Goal: Book appointment/travel/reservation

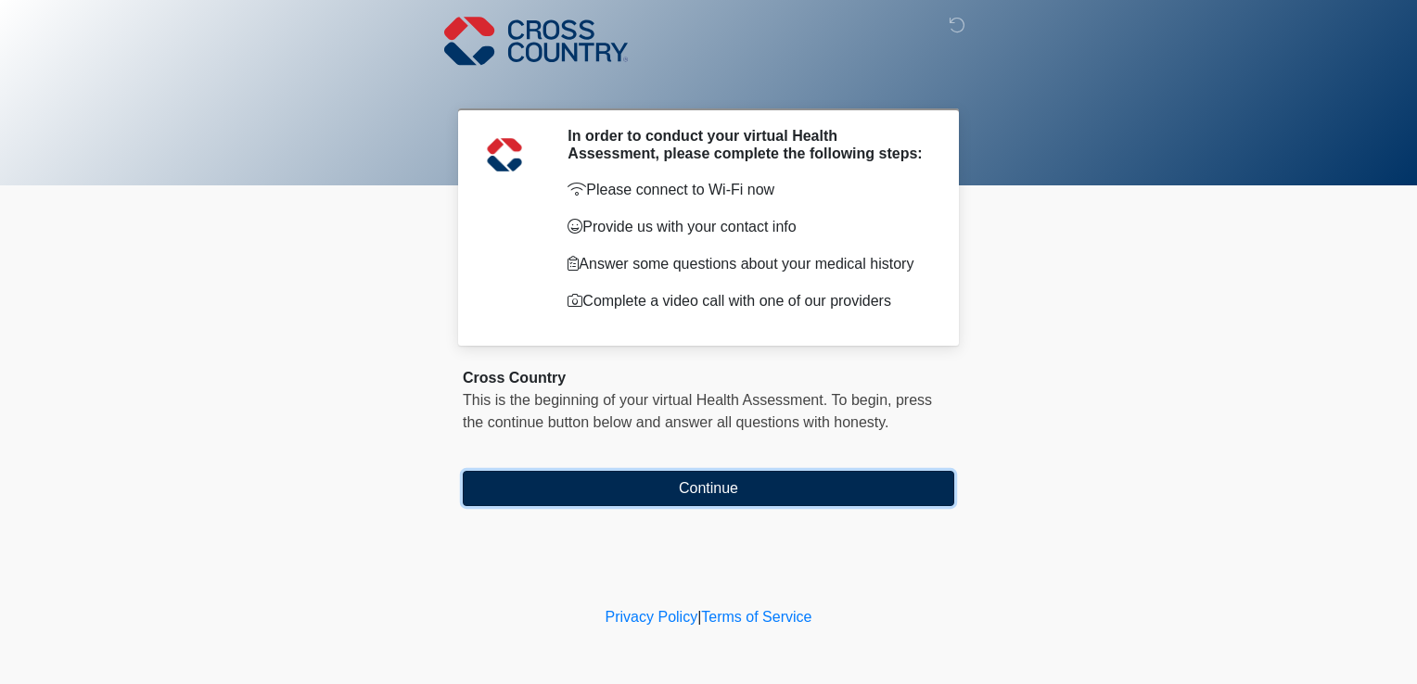
click at [659, 490] on button "Continue" at bounding box center [709, 488] width 492 height 35
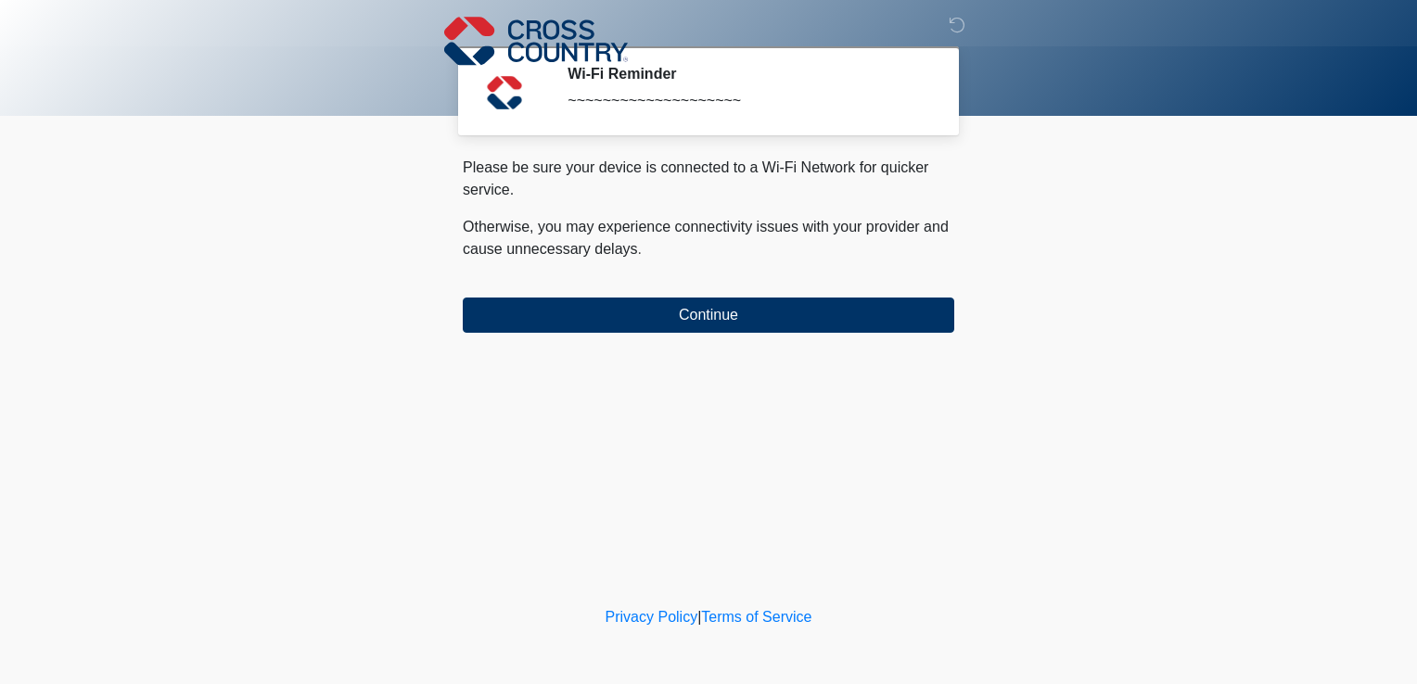
click at [579, 311] on button "Continue" at bounding box center [709, 315] width 492 height 35
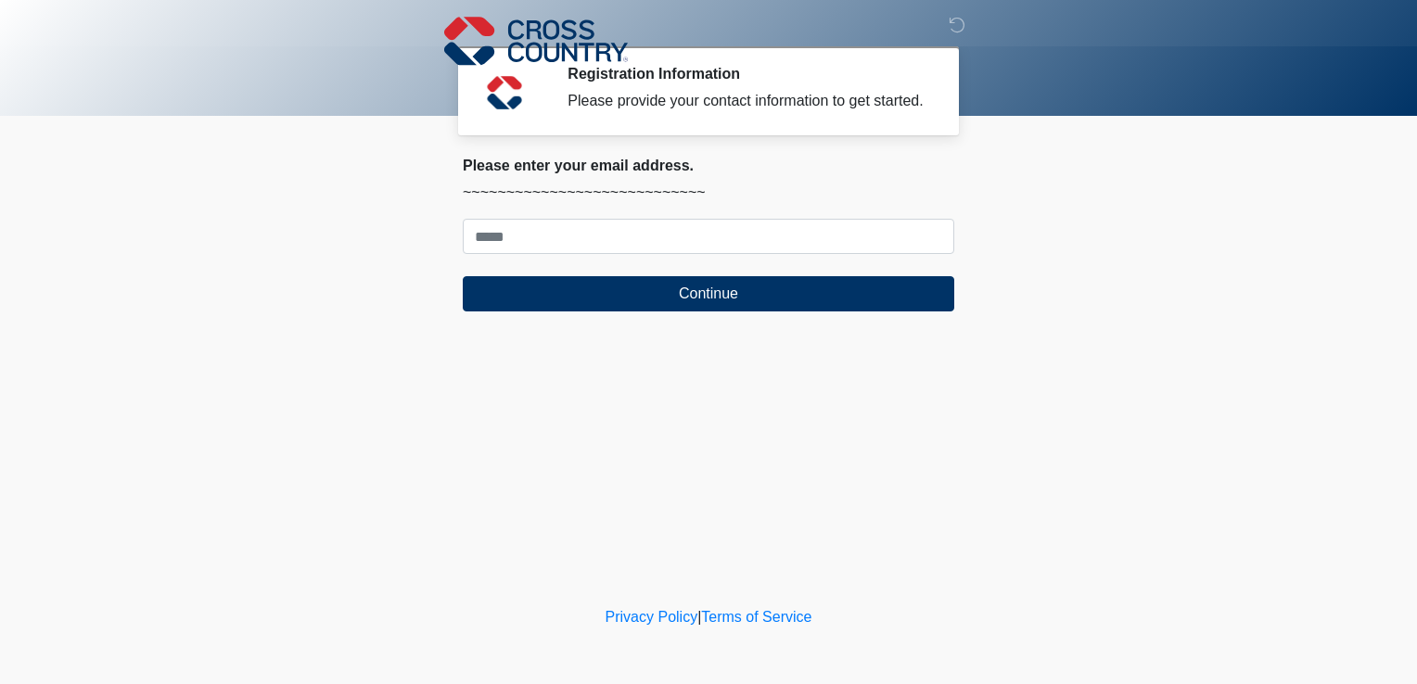
click at [488, 236] on input "Where should we email your response?" at bounding box center [709, 236] width 492 height 35
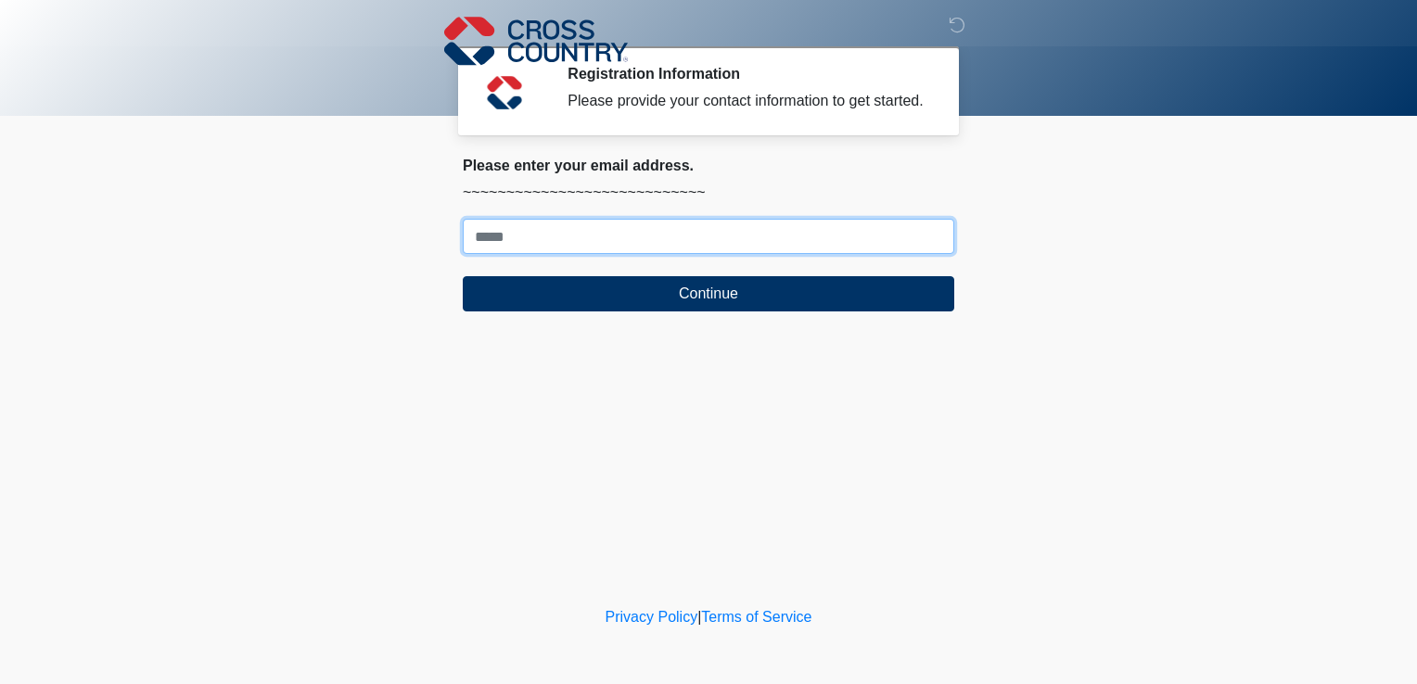
type input "**********"
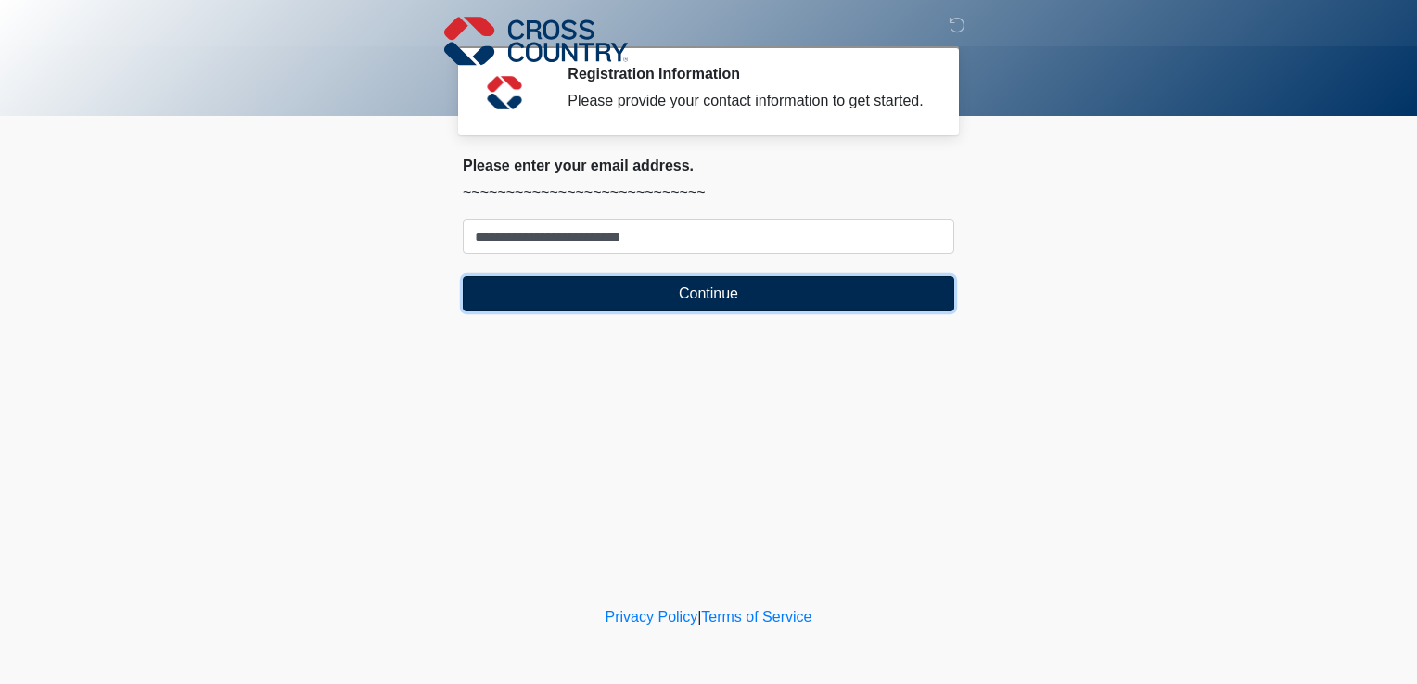
click at [489, 282] on button "Continue" at bounding box center [709, 293] width 492 height 35
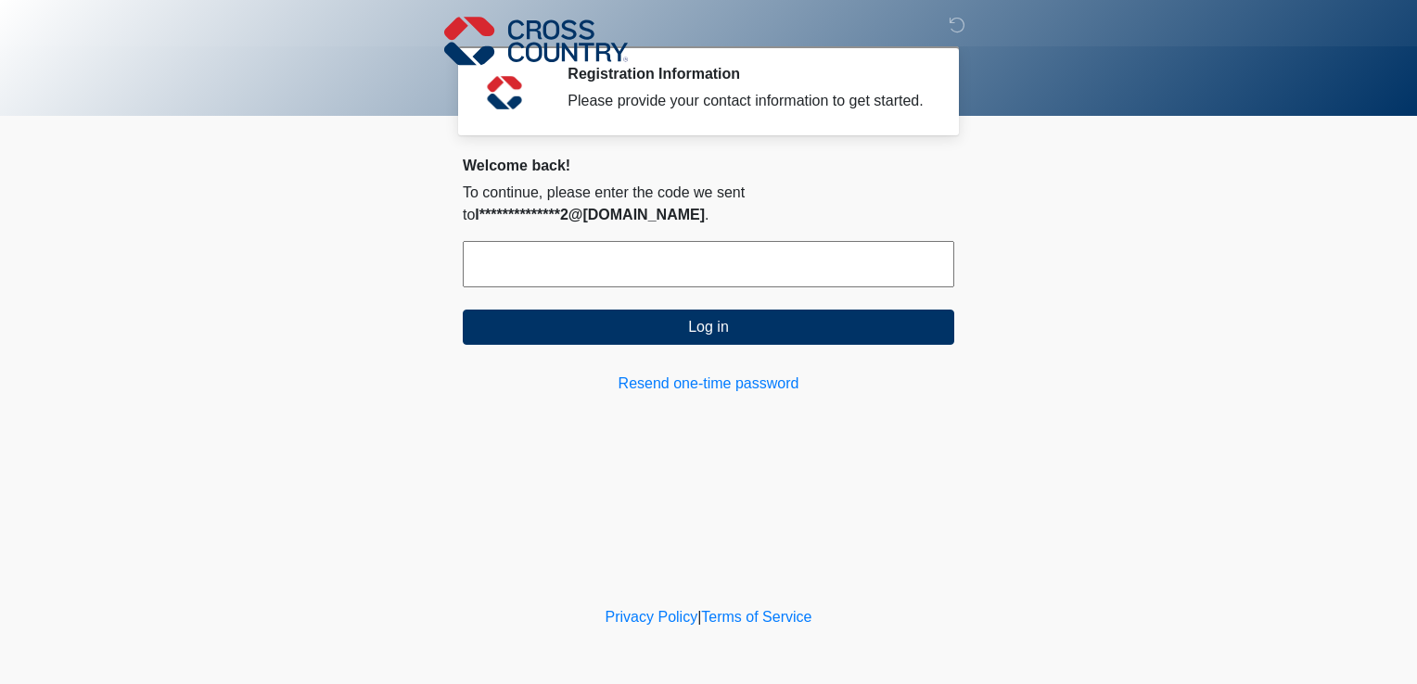
click at [501, 275] on input "text" at bounding box center [709, 264] width 492 height 46
type input "******"
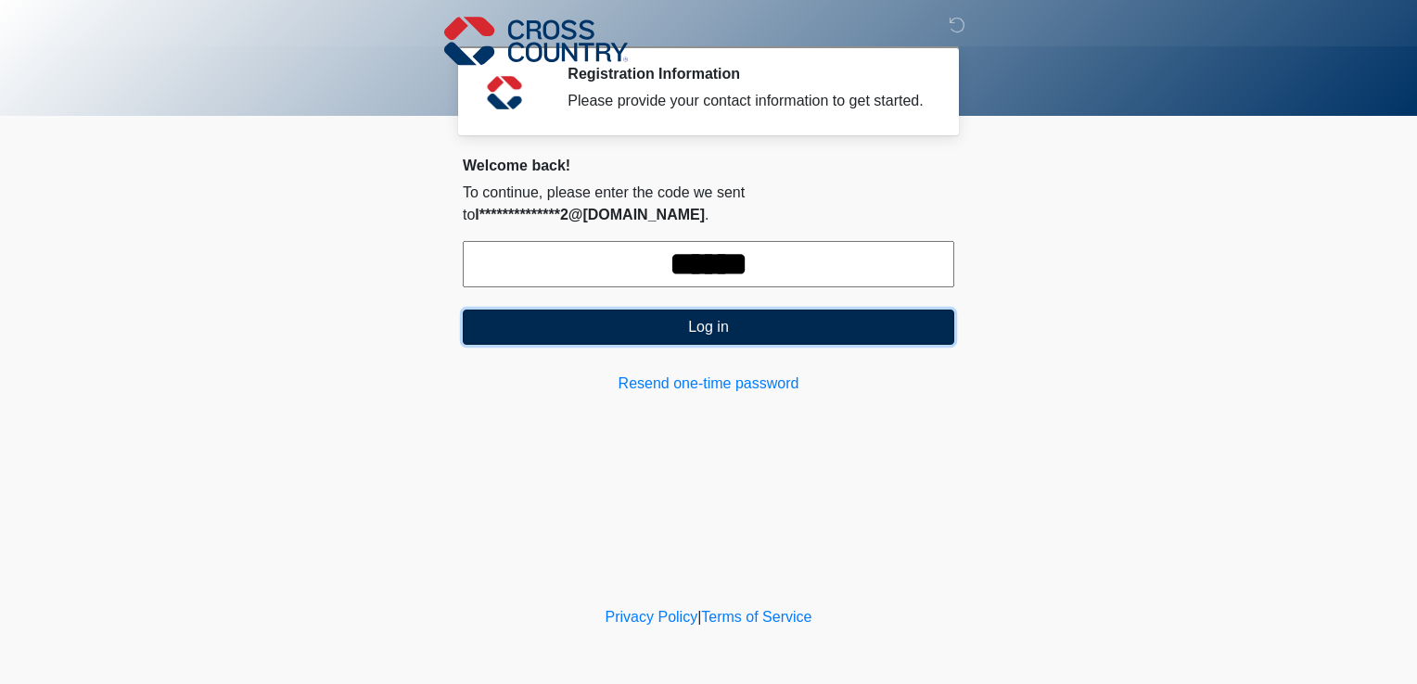
click at [570, 319] on button "Log in" at bounding box center [709, 327] width 492 height 35
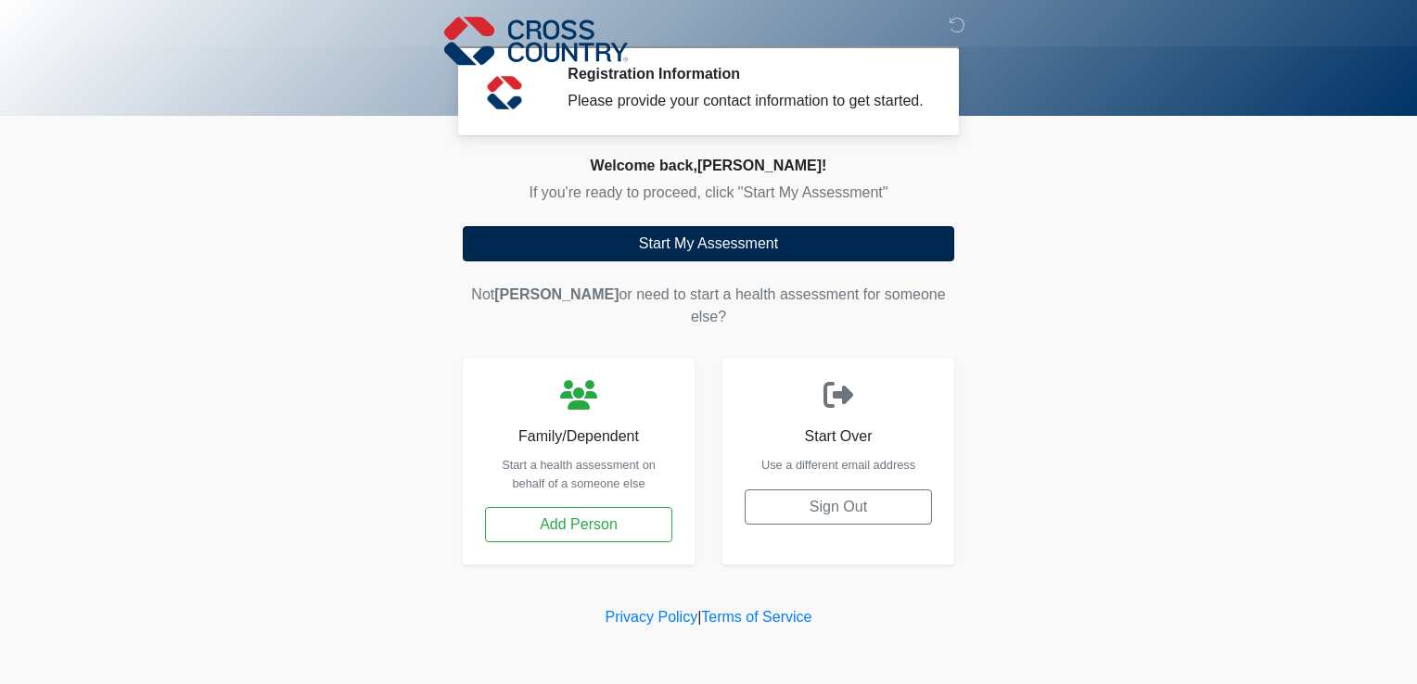
click at [653, 252] on button "Start My Assessment" at bounding box center [709, 243] width 492 height 35
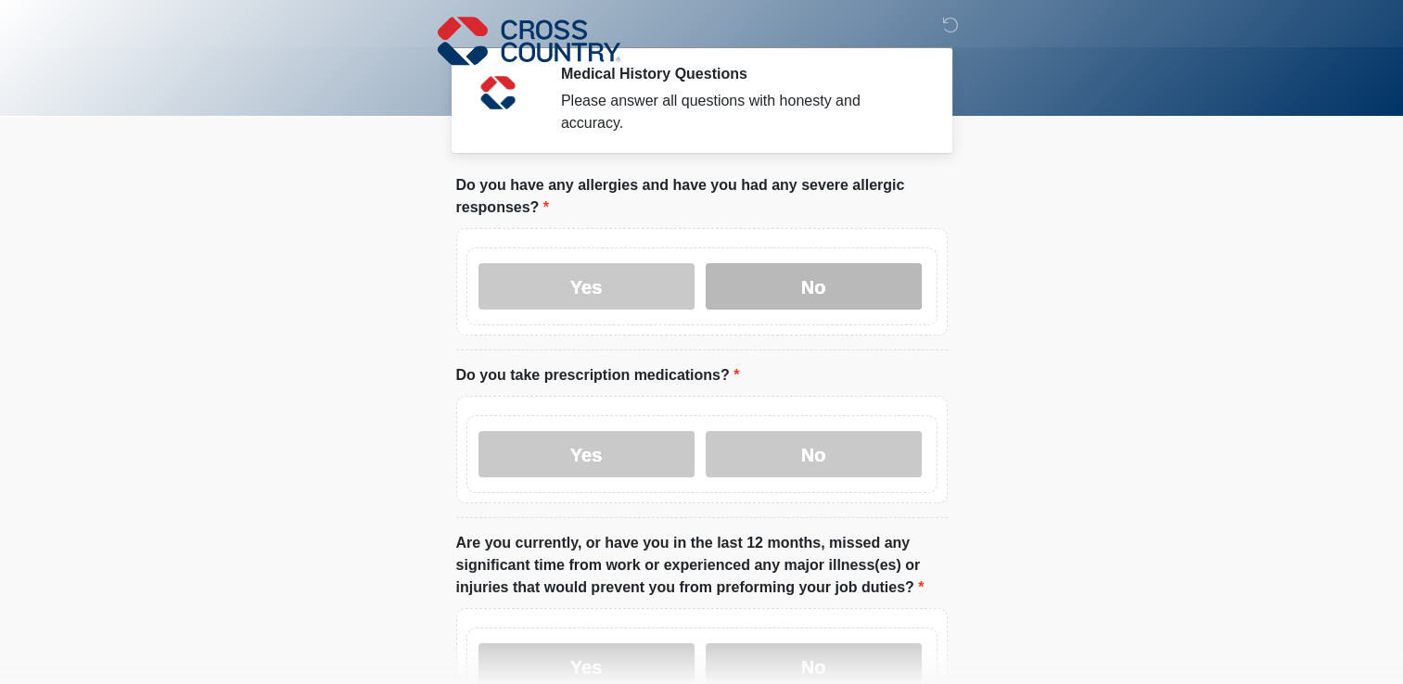
click at [789, 267] on label "No" at bounding box center [814, 286] width 216 height 46
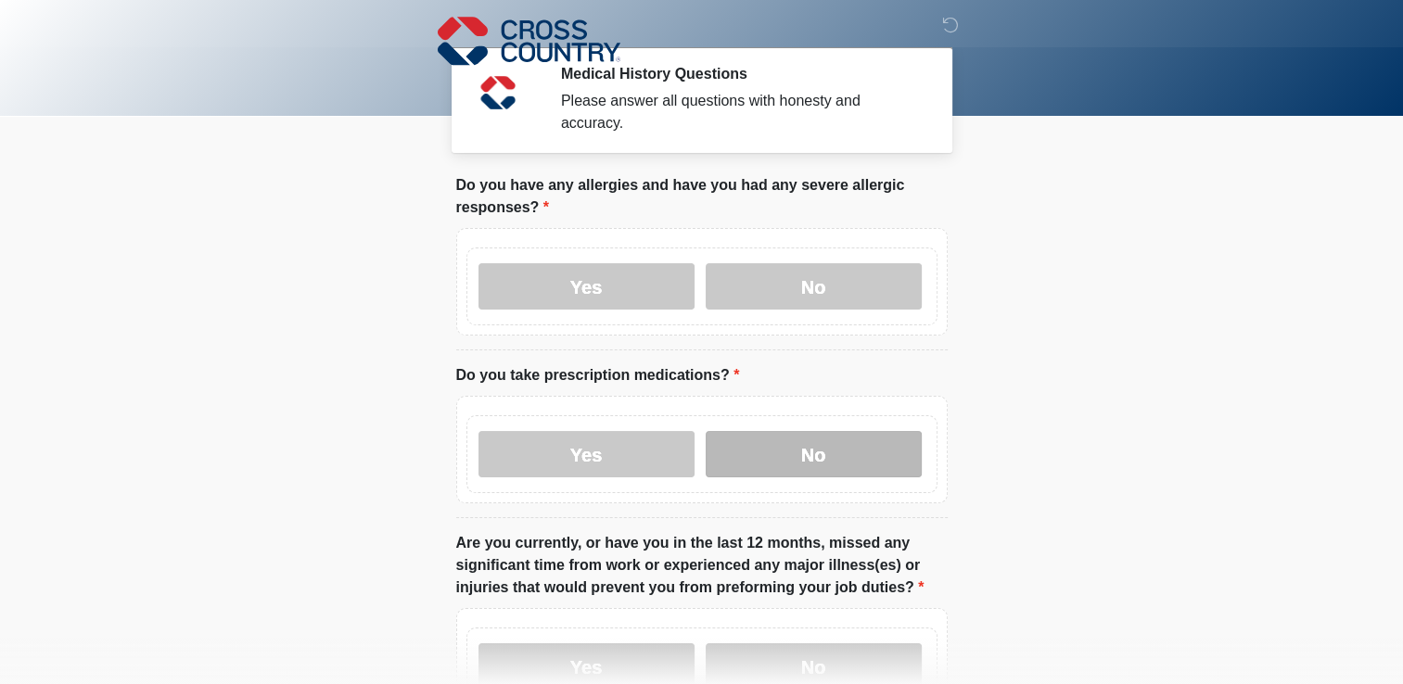
click at [785, 431] on label "No" at bounding box center [814, 454] width 216 height 46
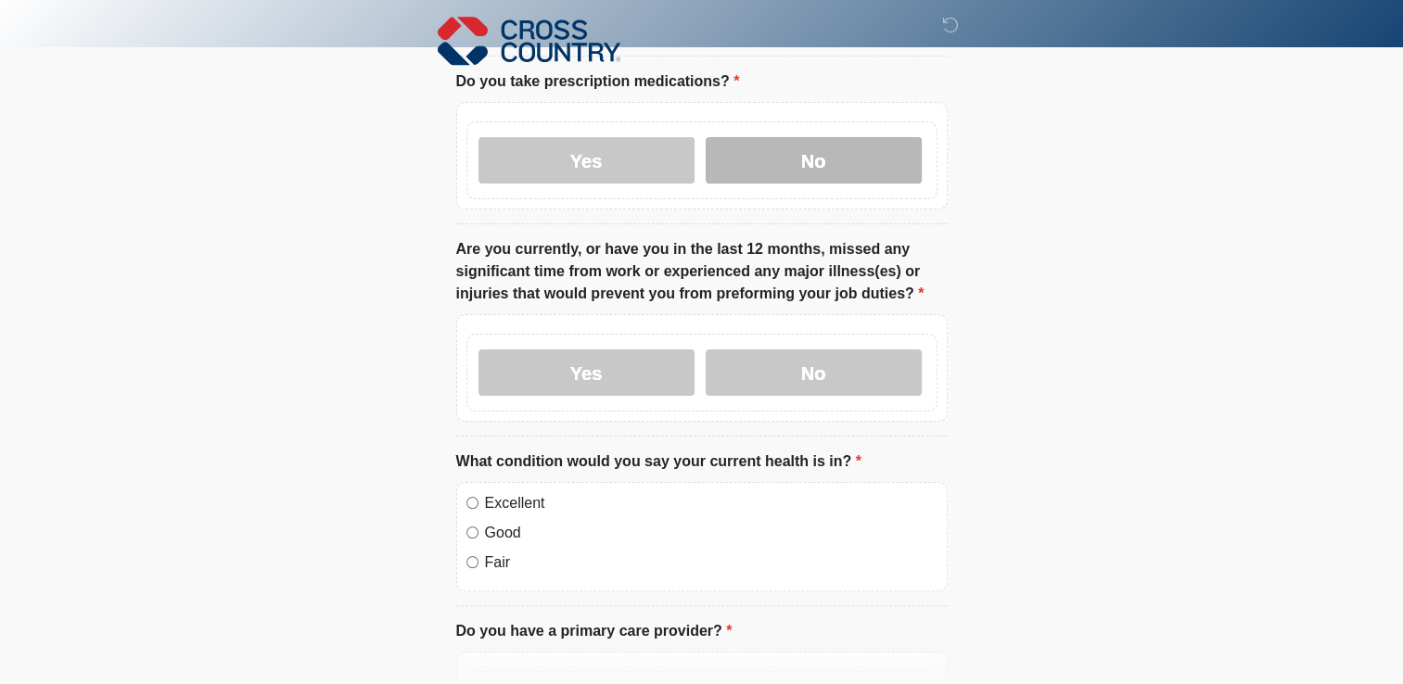
scroll to position [297, 0]
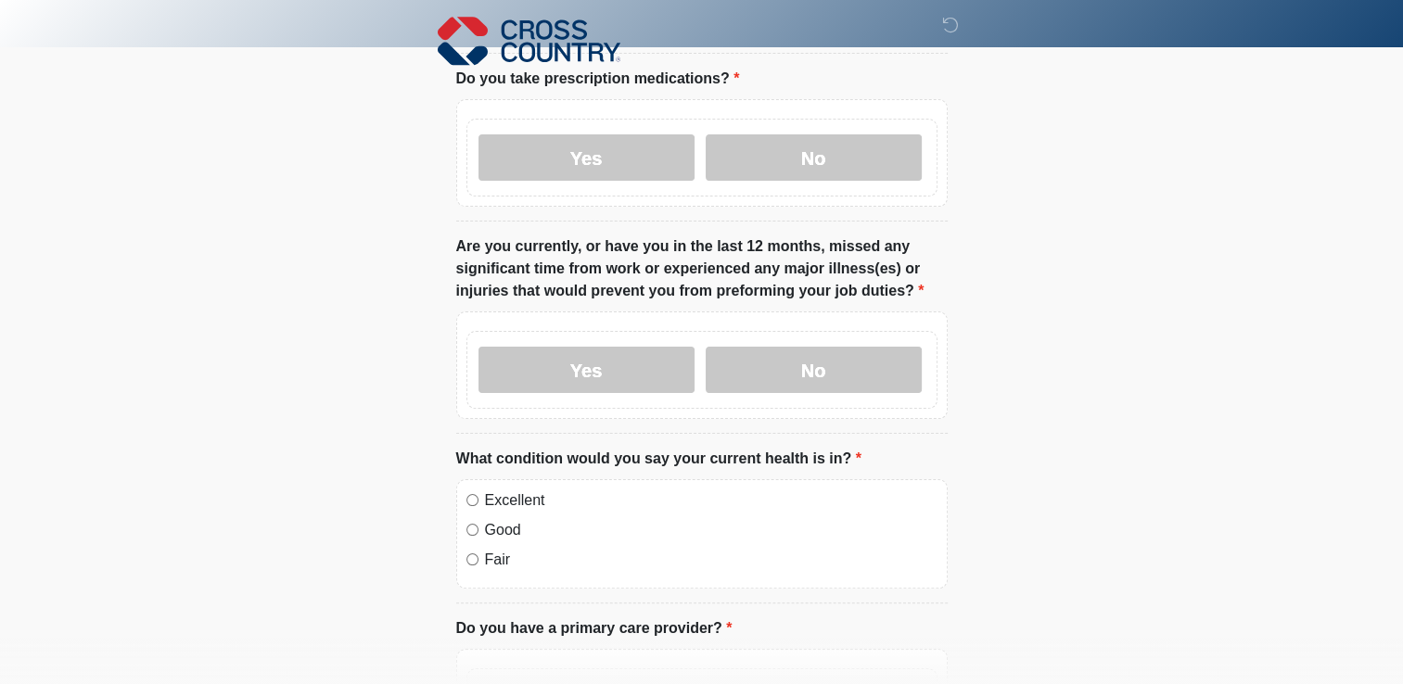
click at [138, 388] on html "‎ ‎ ‎ Medical History Questions Please answer all questions with honesty and ac…" at bounding box center [701, 45] width 1403 height 684
click at [563, 352] on label "Yes" at bounding box center [587, 370] width 216 height 46
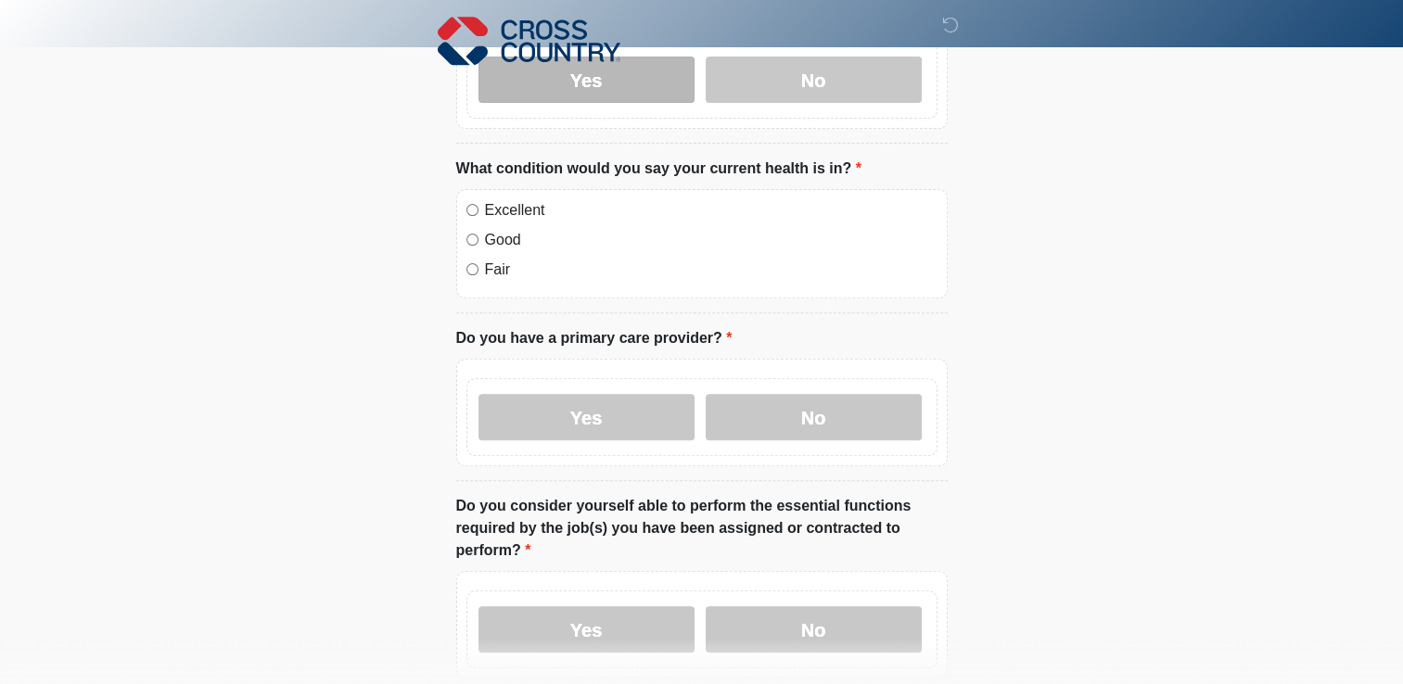
scroll to position [591, 0]
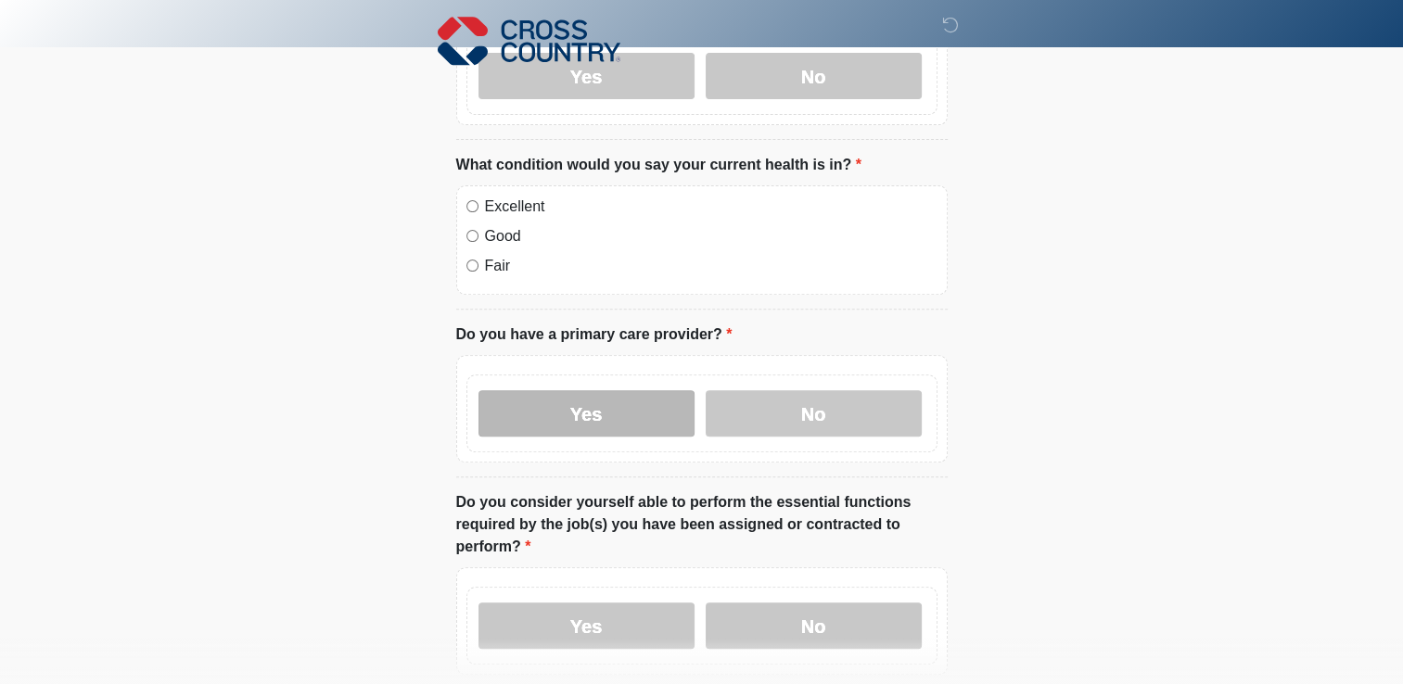
click at [518, 390] on label "Yes" at bounding box center [587, 413] width 216 height 46
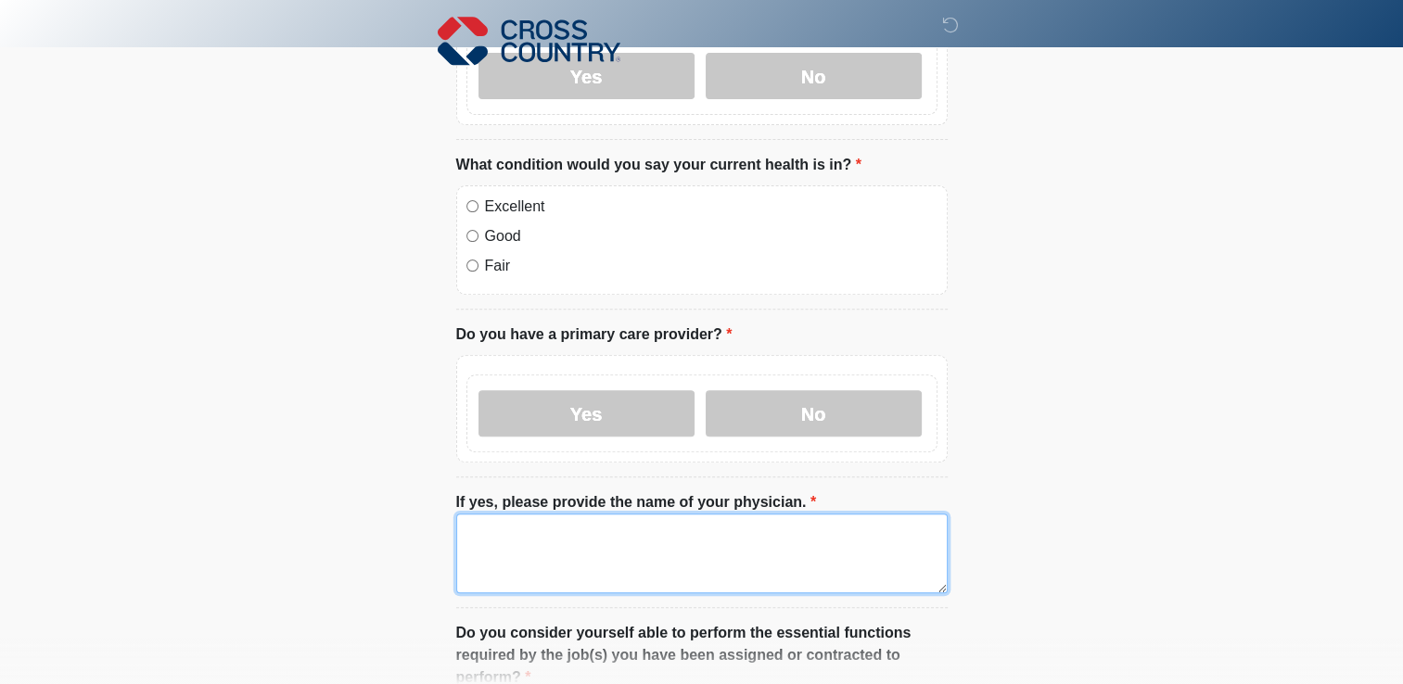
click at [573, 532] on textarea "If yes, please provide the name of your physician." at bounding box center [702, 554] width 492 height 80
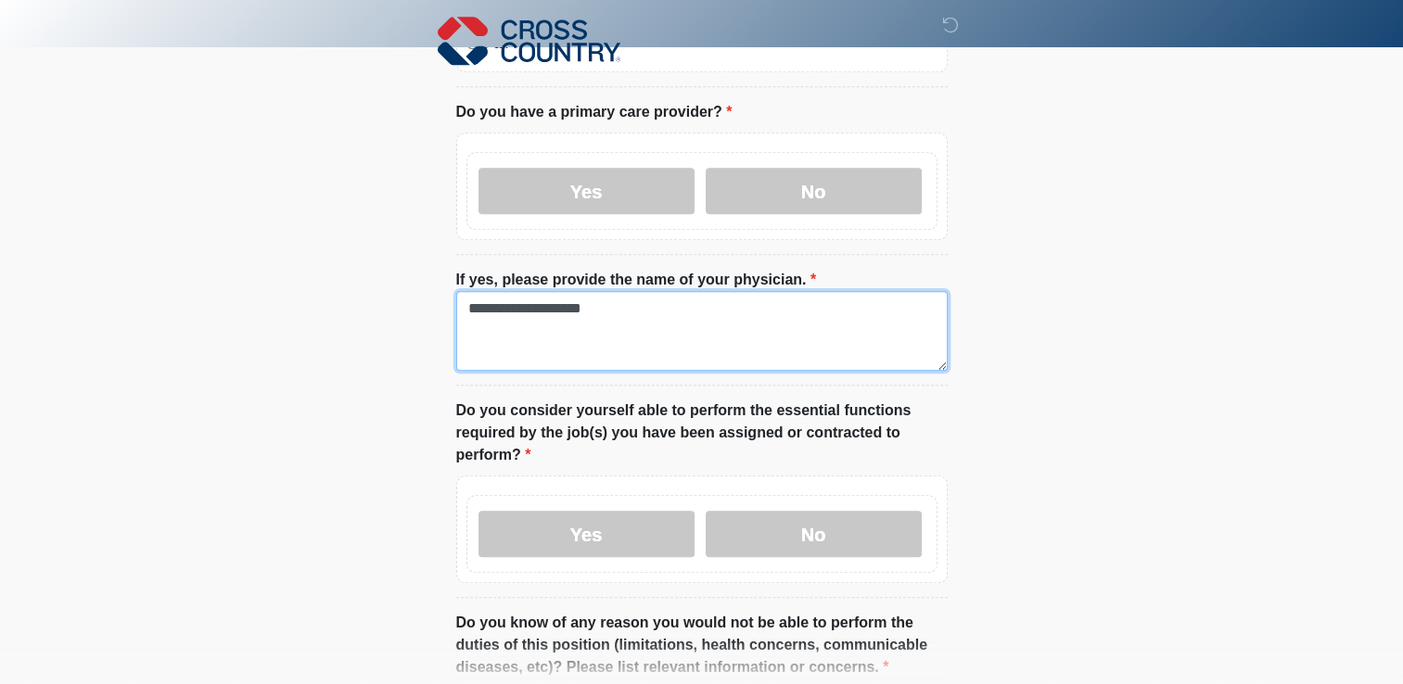
scroll to position [818, 0]
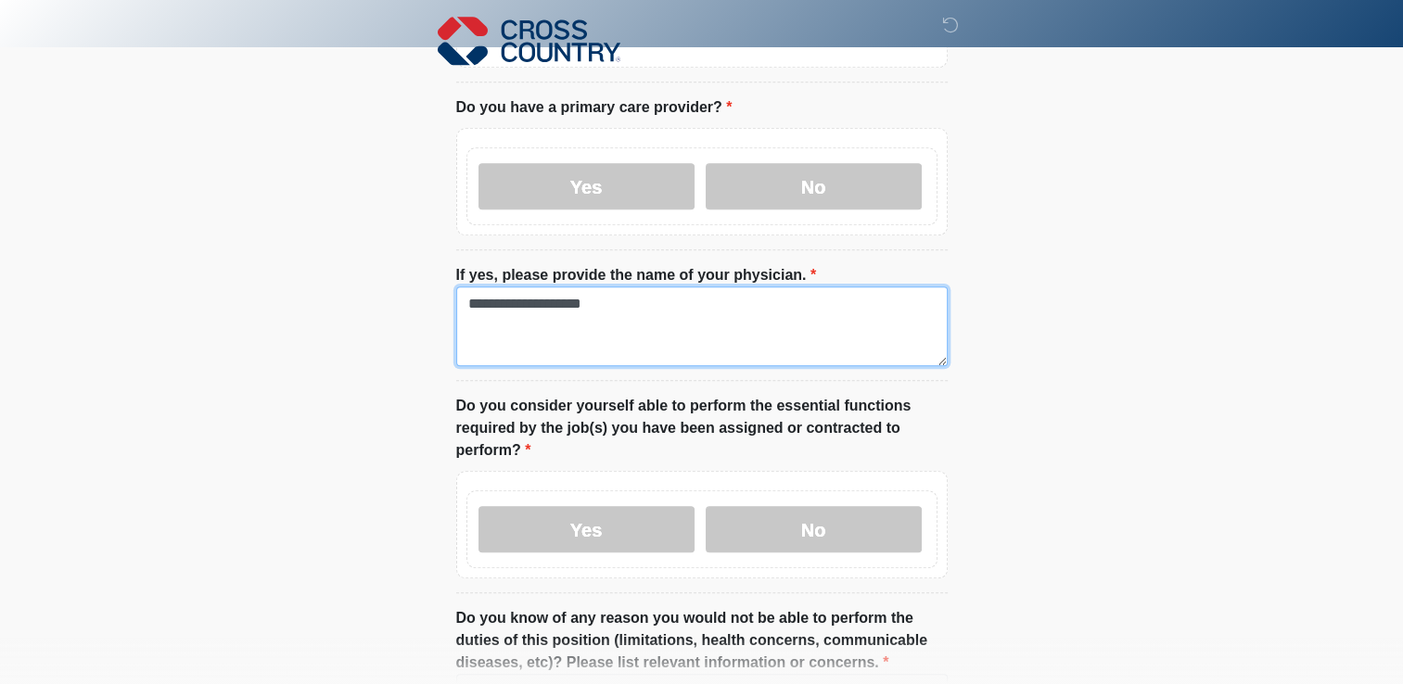
type textarea "**********"
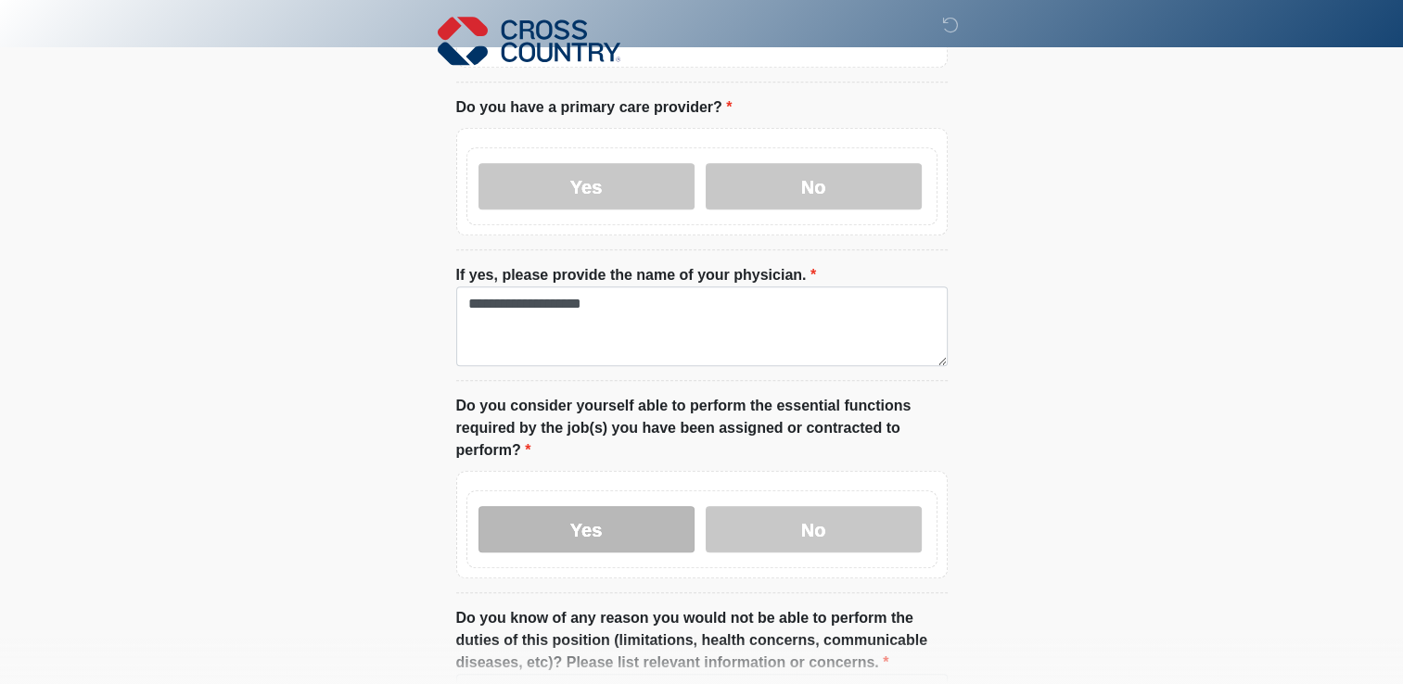
click at [550, 516] on label "Yes" at bounding box center [587, 529] width 216 height 46
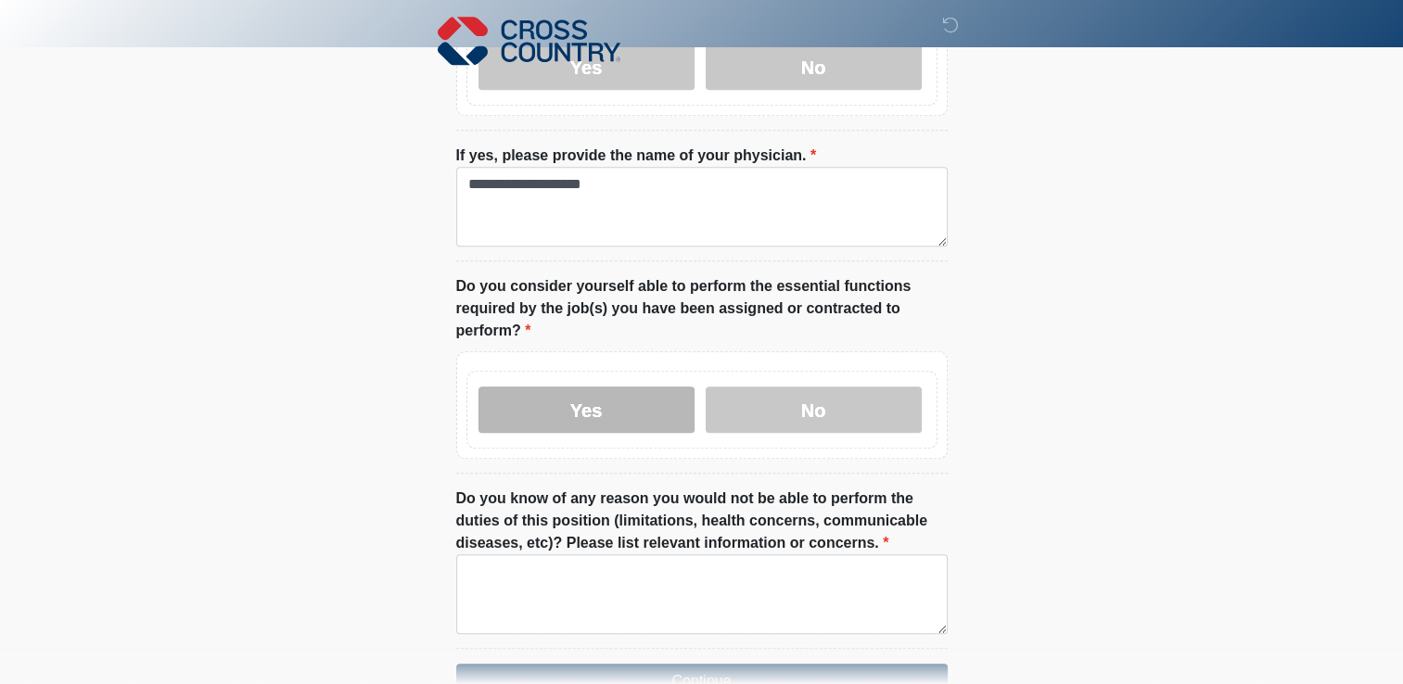
scroll to position [1028, 0]
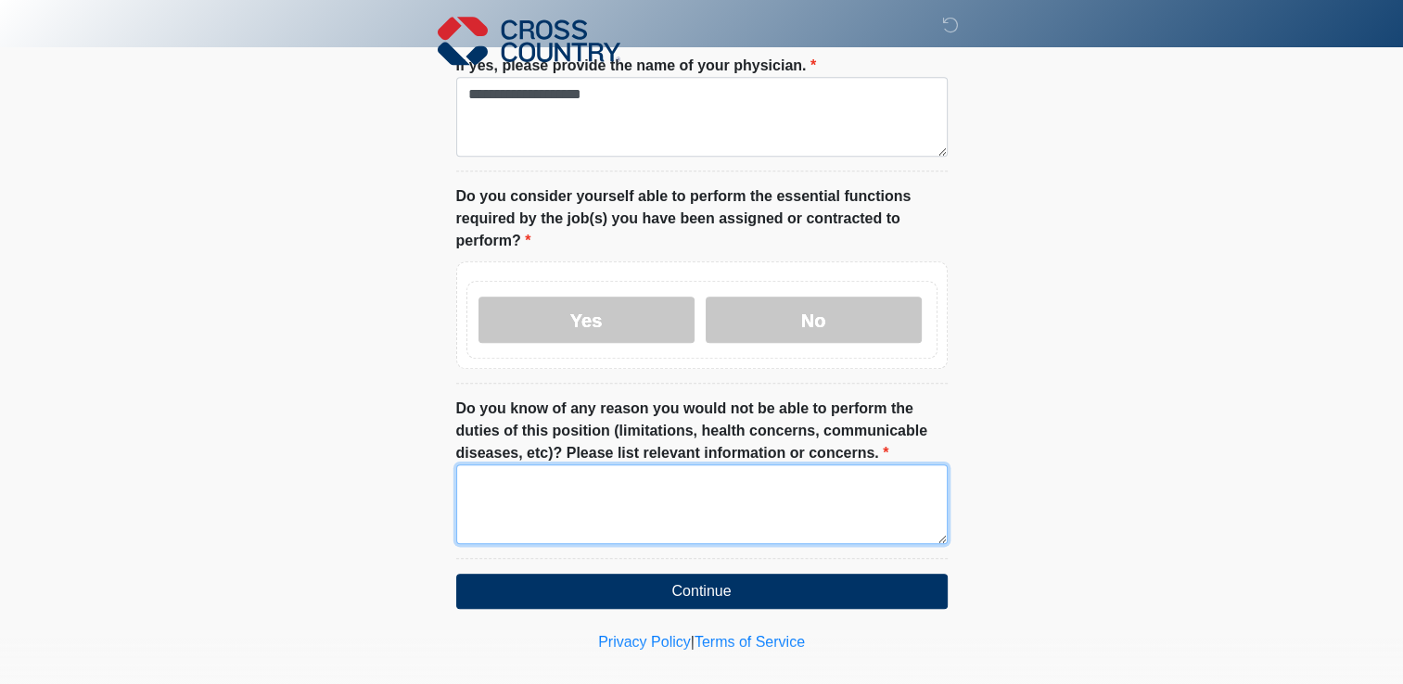
click at [471, 467] on textarea "Do you know of any reason you would not be able to perform the duties of this p…" at bounding box center [702, 505] width 492 height 80
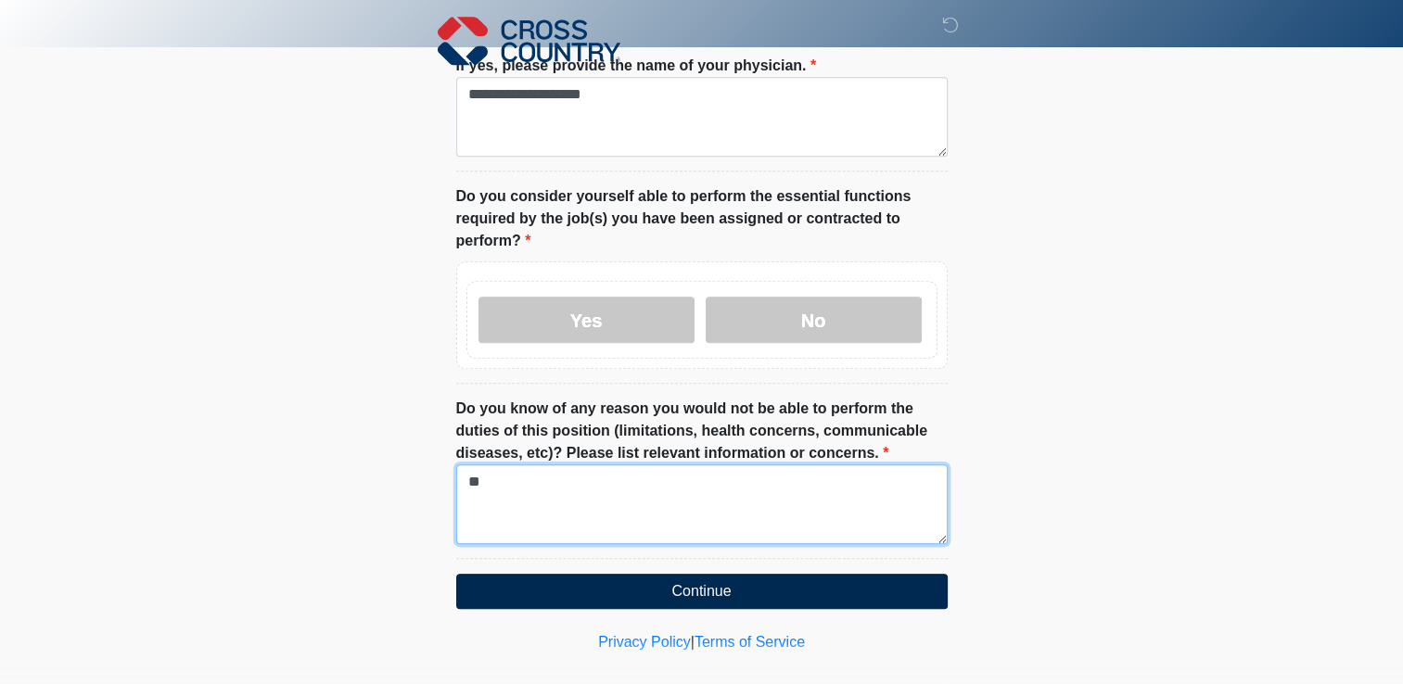
type textarea "**"
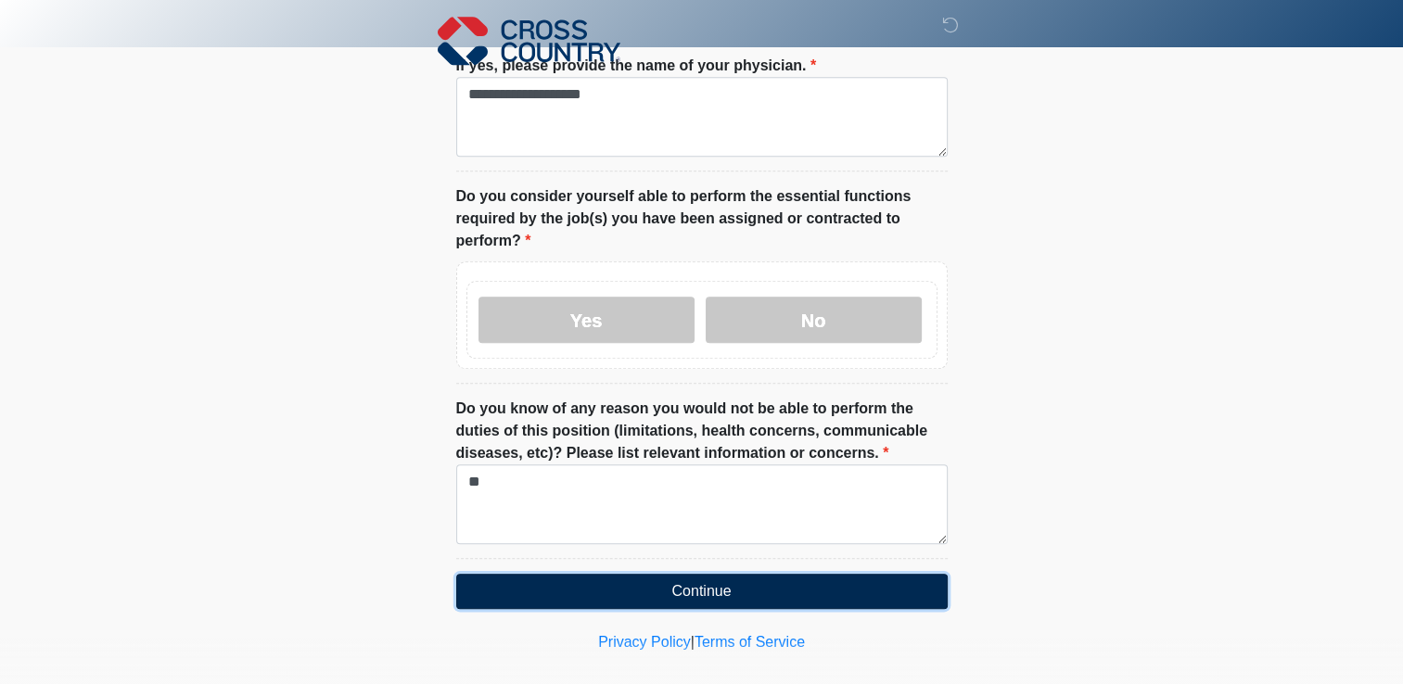
click at [554, 574] on button "Continue" at bounding box center [702, 591] width 492 height 35
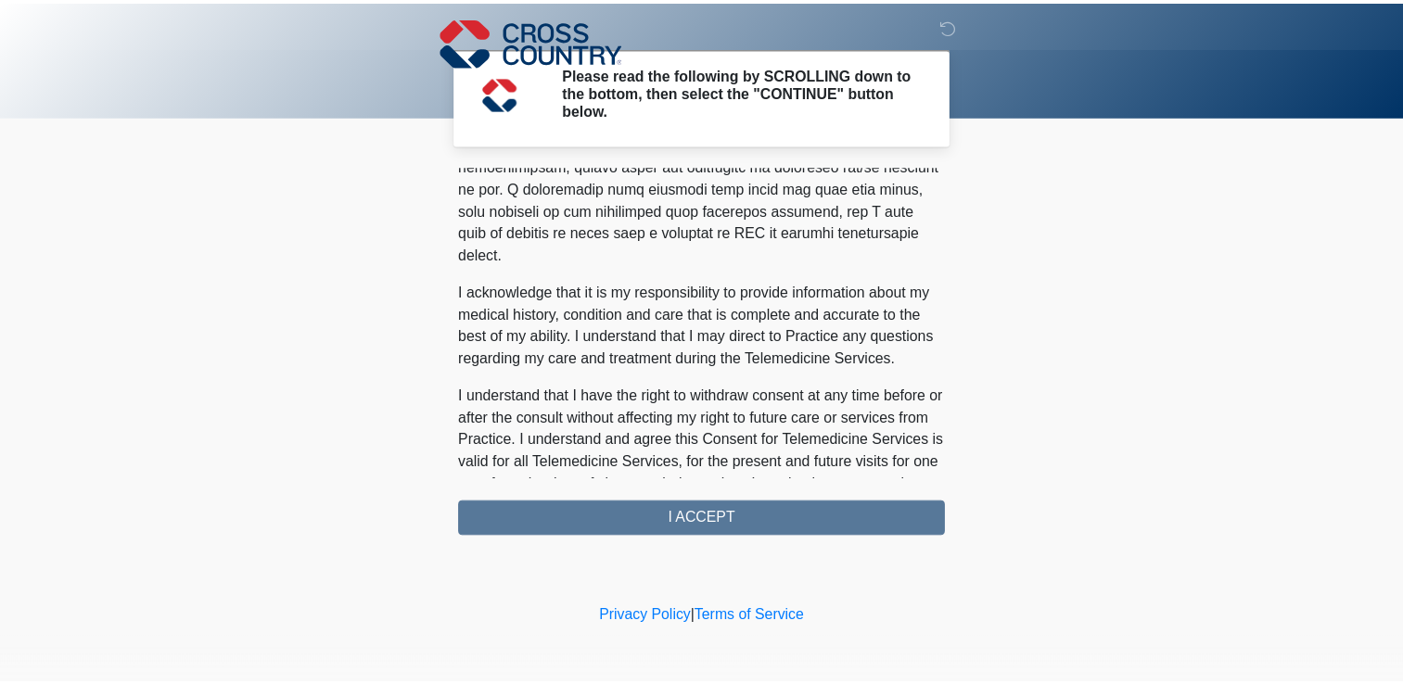
scroll to position [1170, 0]
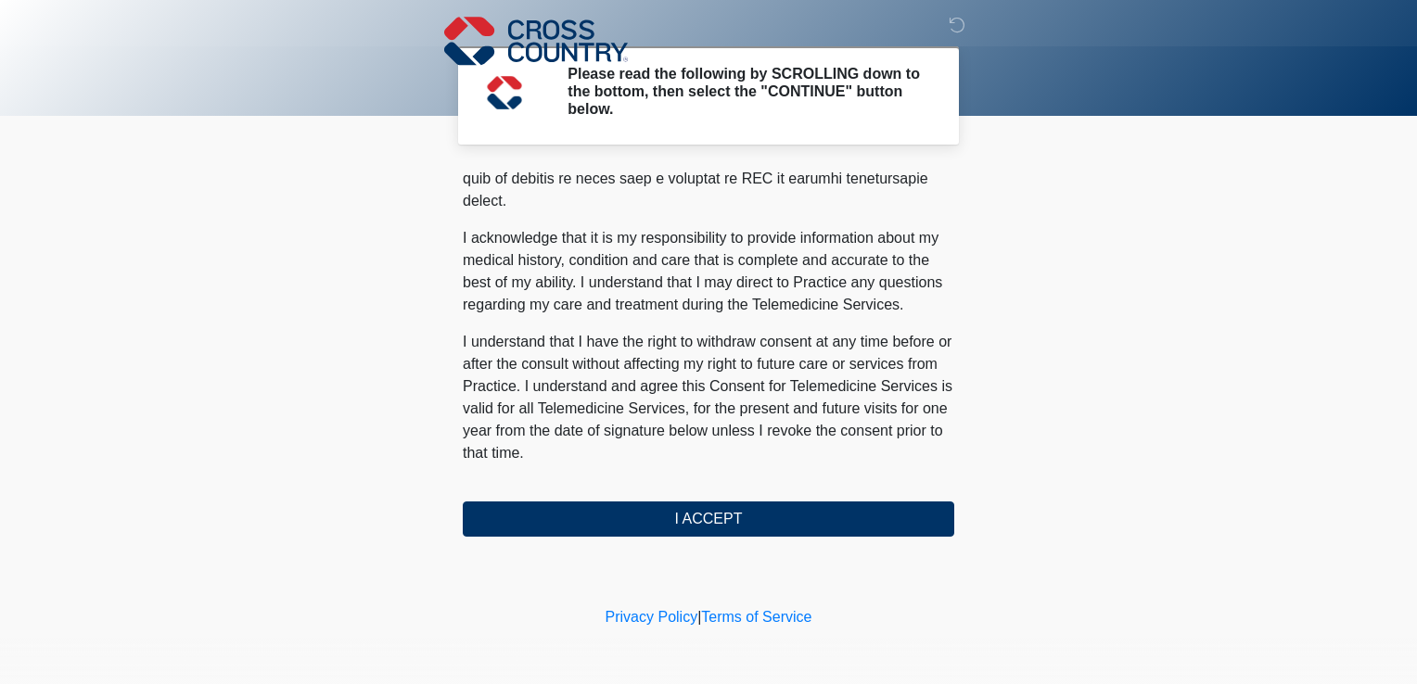
click at [509, 367] on p "I understand that I have the right to withdraw consent at any time before or af…" at bounding box center [709, 398] width 492 height 134
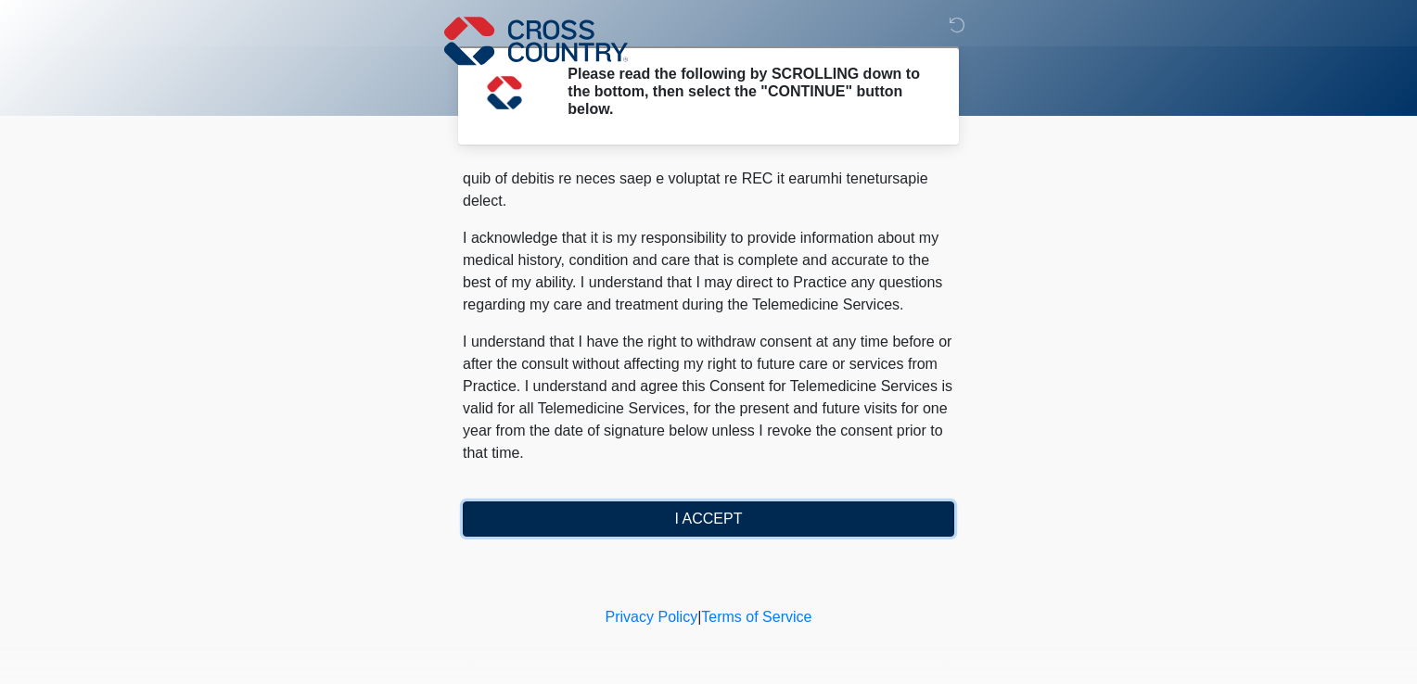
click at [660, 534] on button "I ACCEPT" at bounding box center [709, 519] width 492 height 35
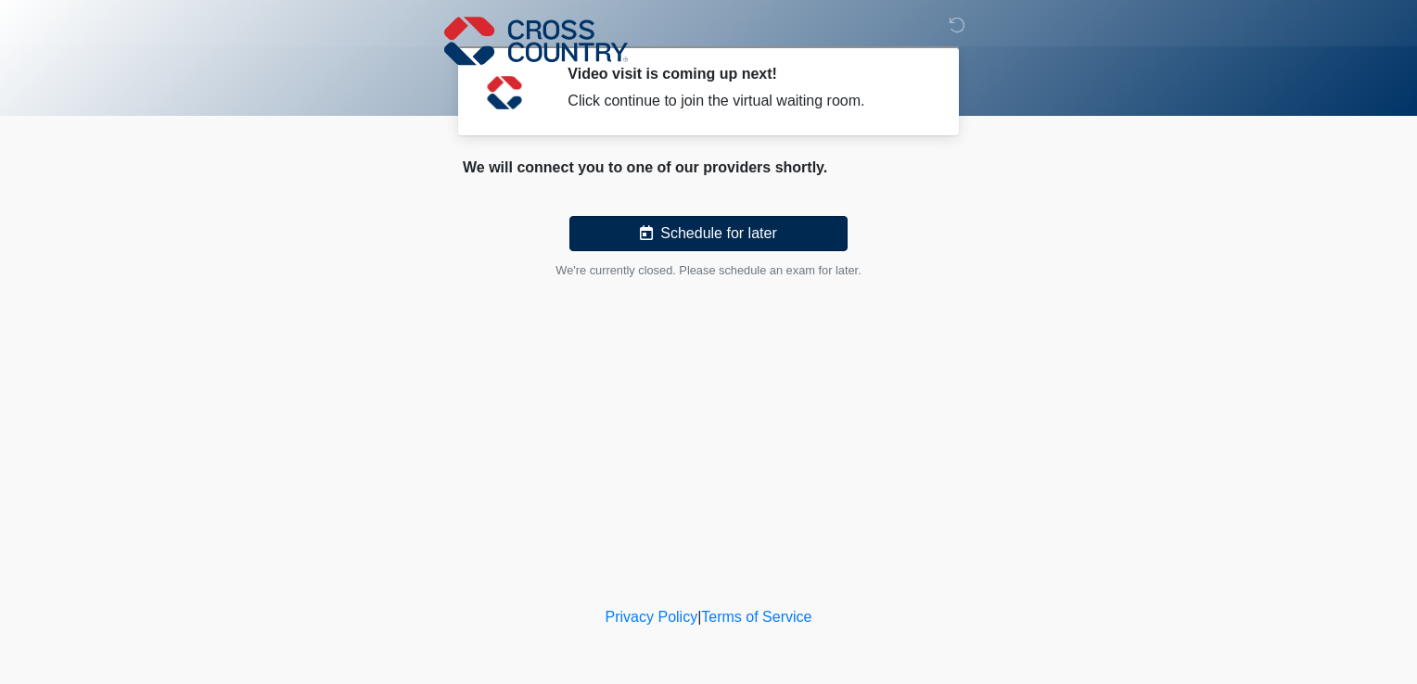
click at [684, 227] on button "Schedule for later" at bounding box center [708, 233] width 278 height 35
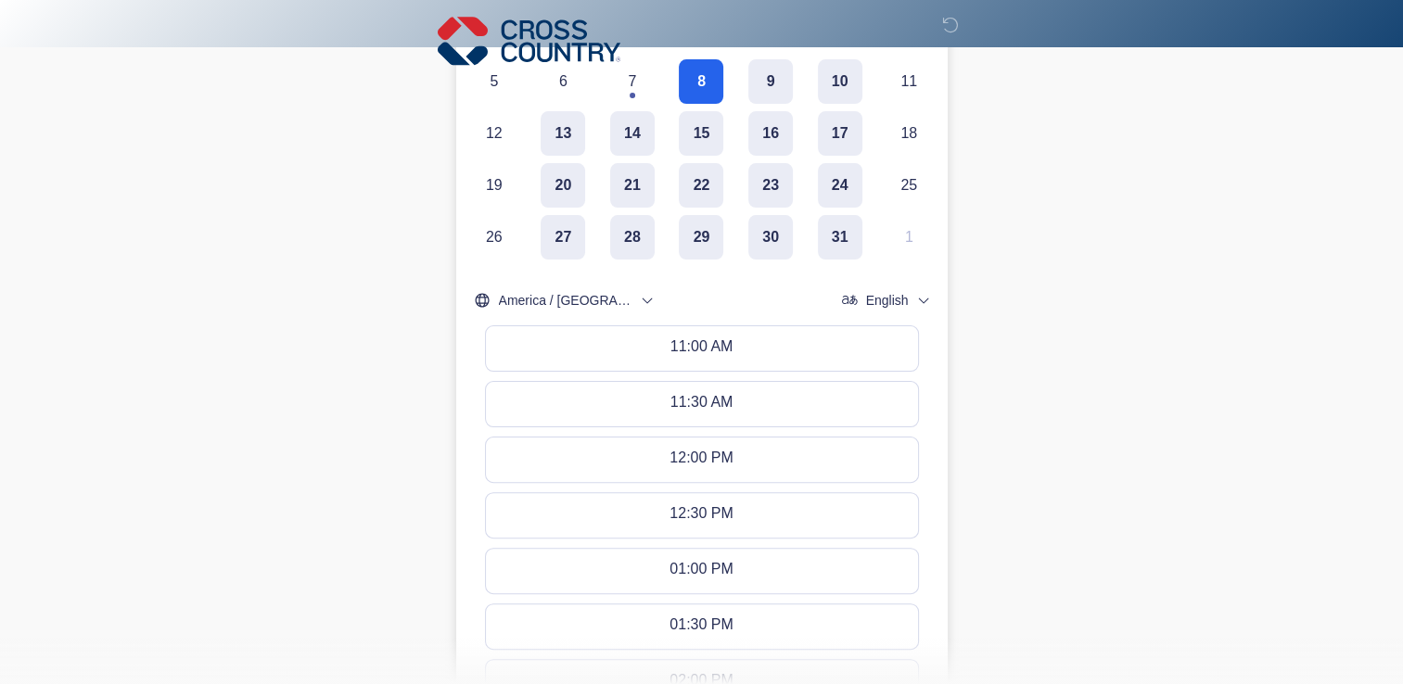
scroll to position [412, 0]
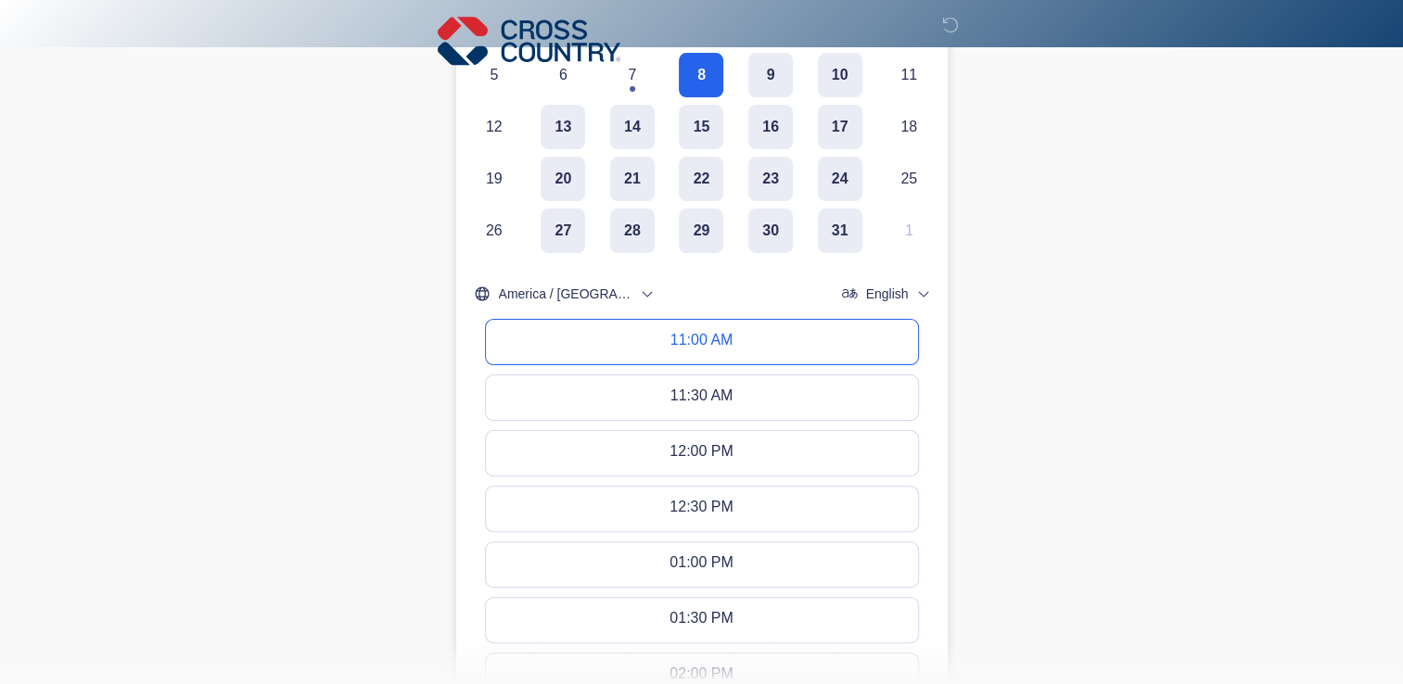
click at [653, 332] on button "11:00 AM" at bounding box center [702, 342] width 432 height 45
click at [673, 397] on div "11:30 AM" at bounding box center [702, 398] width 63 height 20
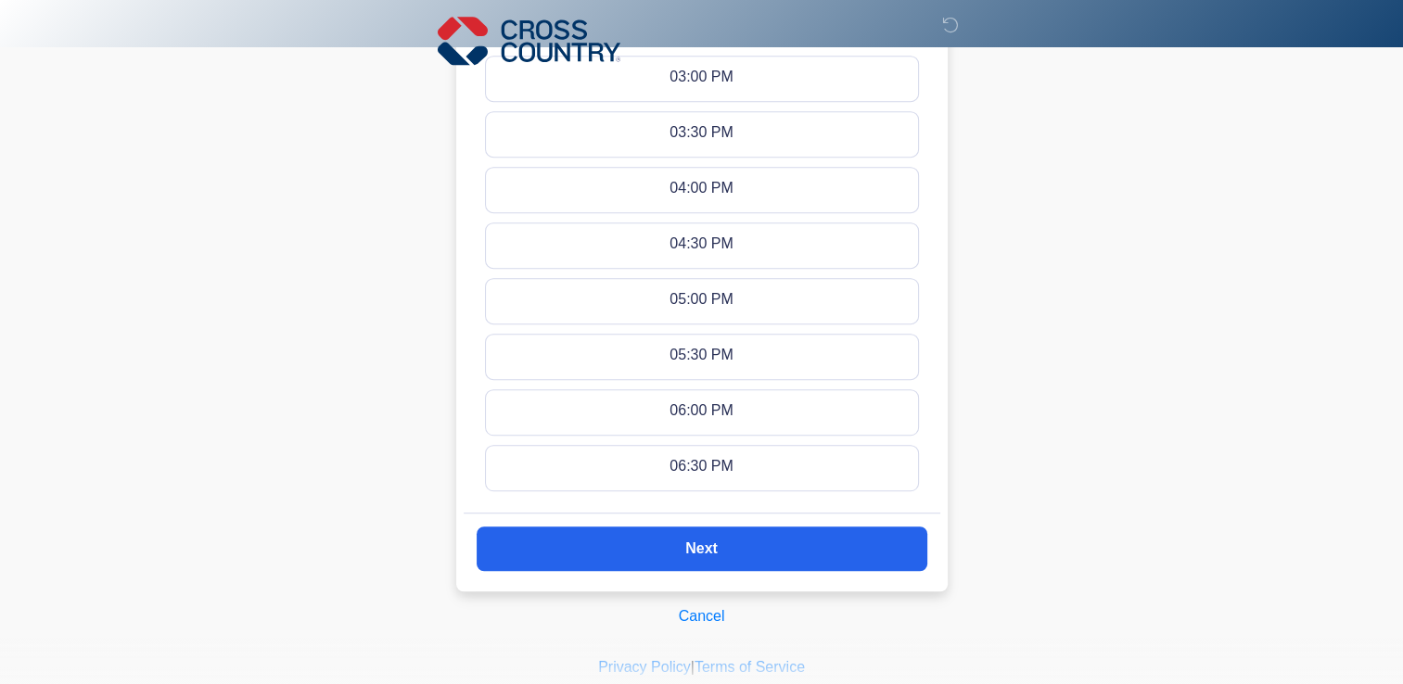
scroll to position [1166, 0]
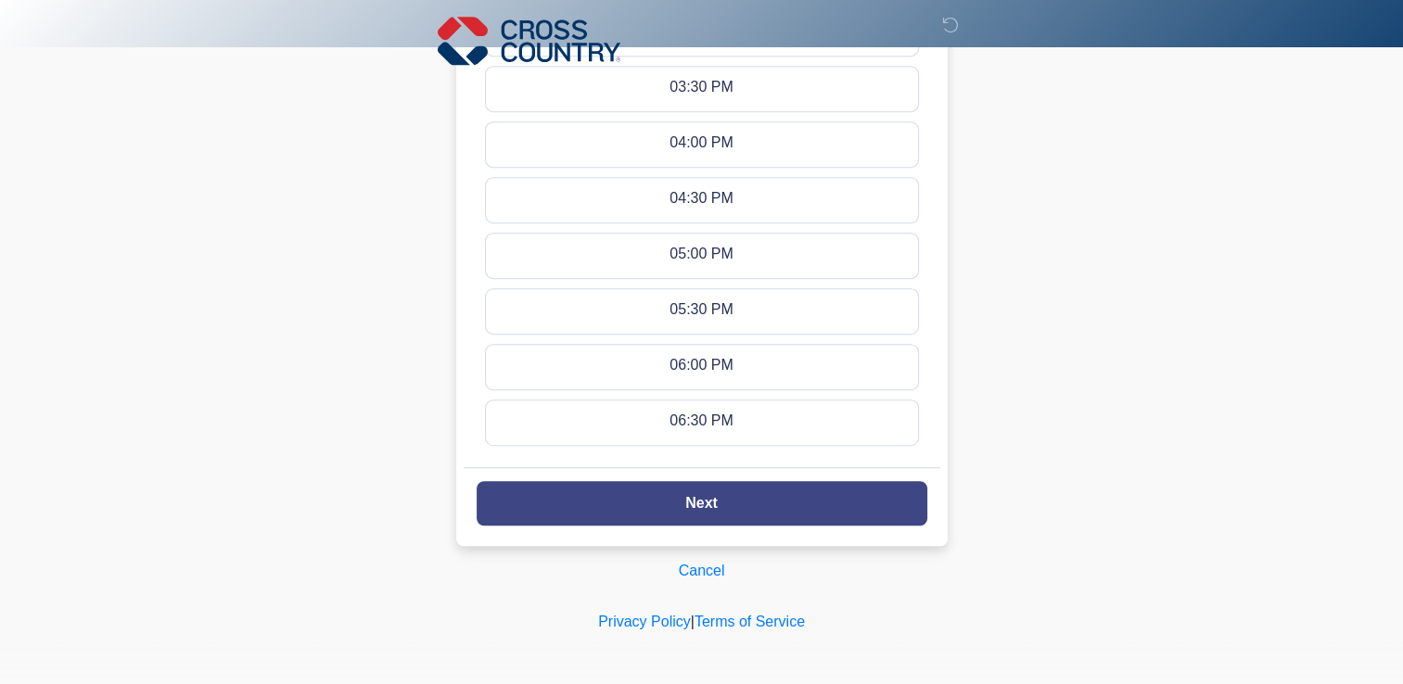
click at [552, 505] on button "Next" at bounding box center [702, 503] width 451 height 45
